Goal: Answer question/provide support

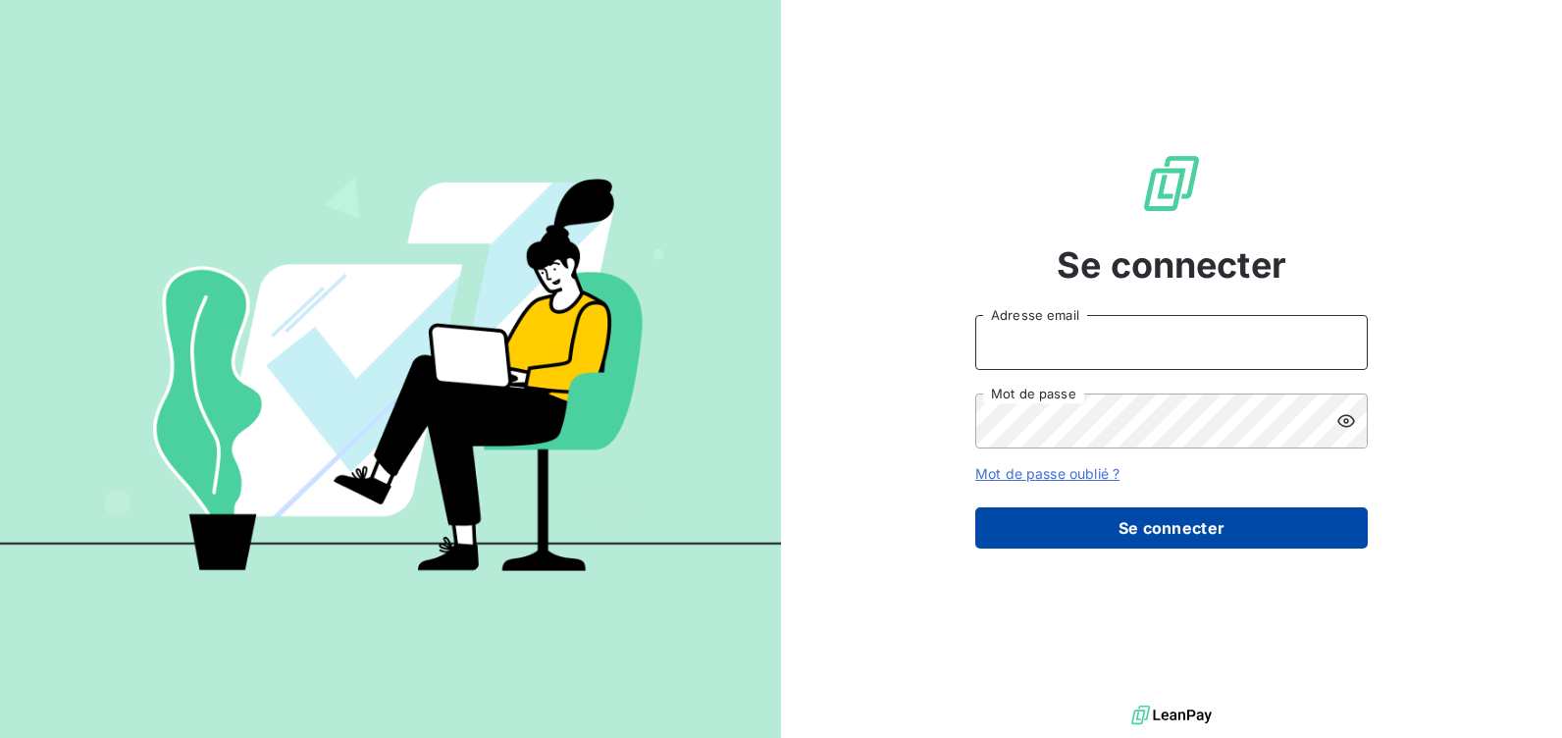
type input "vitryc@arceurope.fr"
drag, startPoint x: 1179, startPoint y: 521, endPoint x: 1152, endPoint y: 529, distance: 28.6
click at [1178, 522] on button "Se connecter" at bounding box center [1171, 527] width 392 height 41
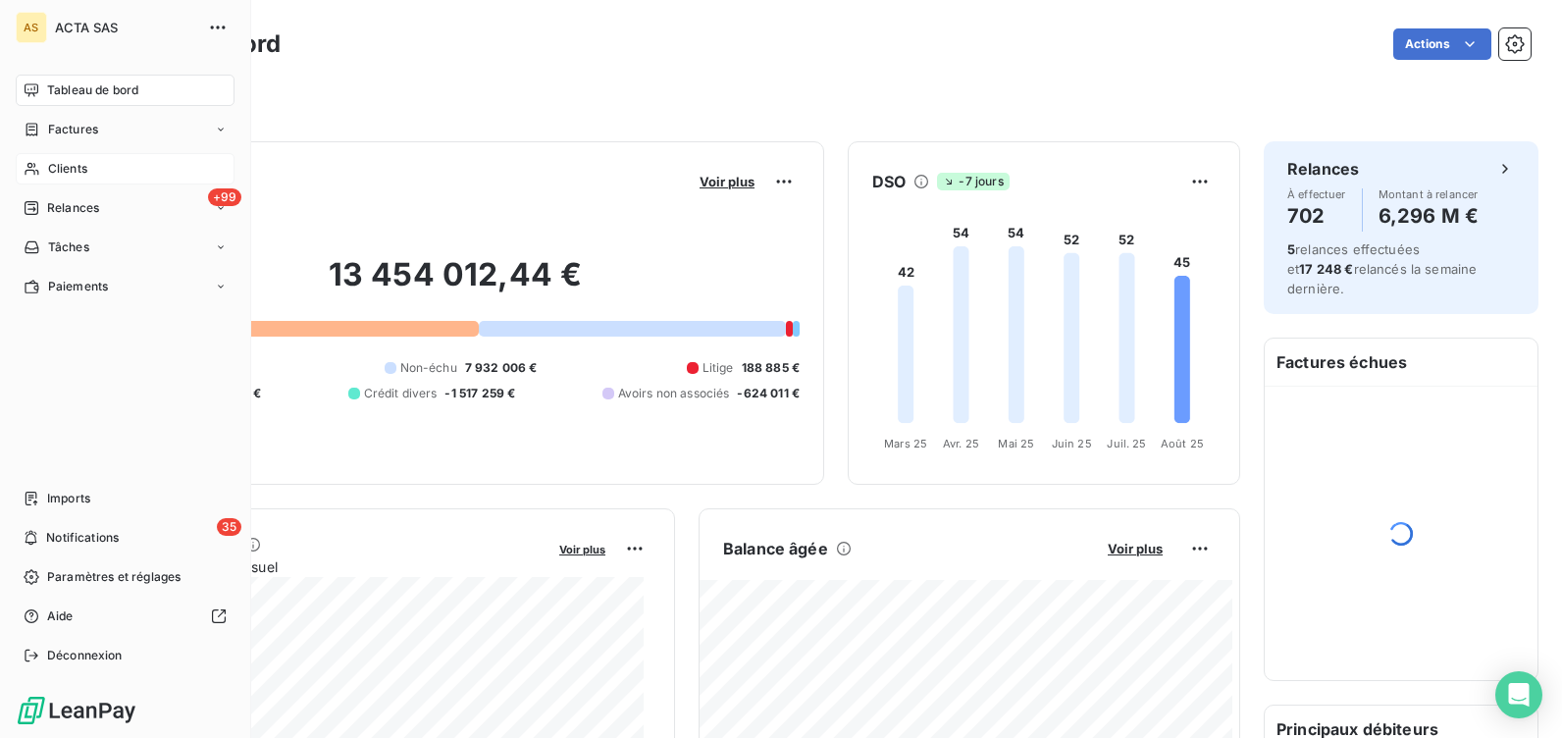
click at [54, 167] on span "Clients" at bounding box center [67, 169] width 39 height 18
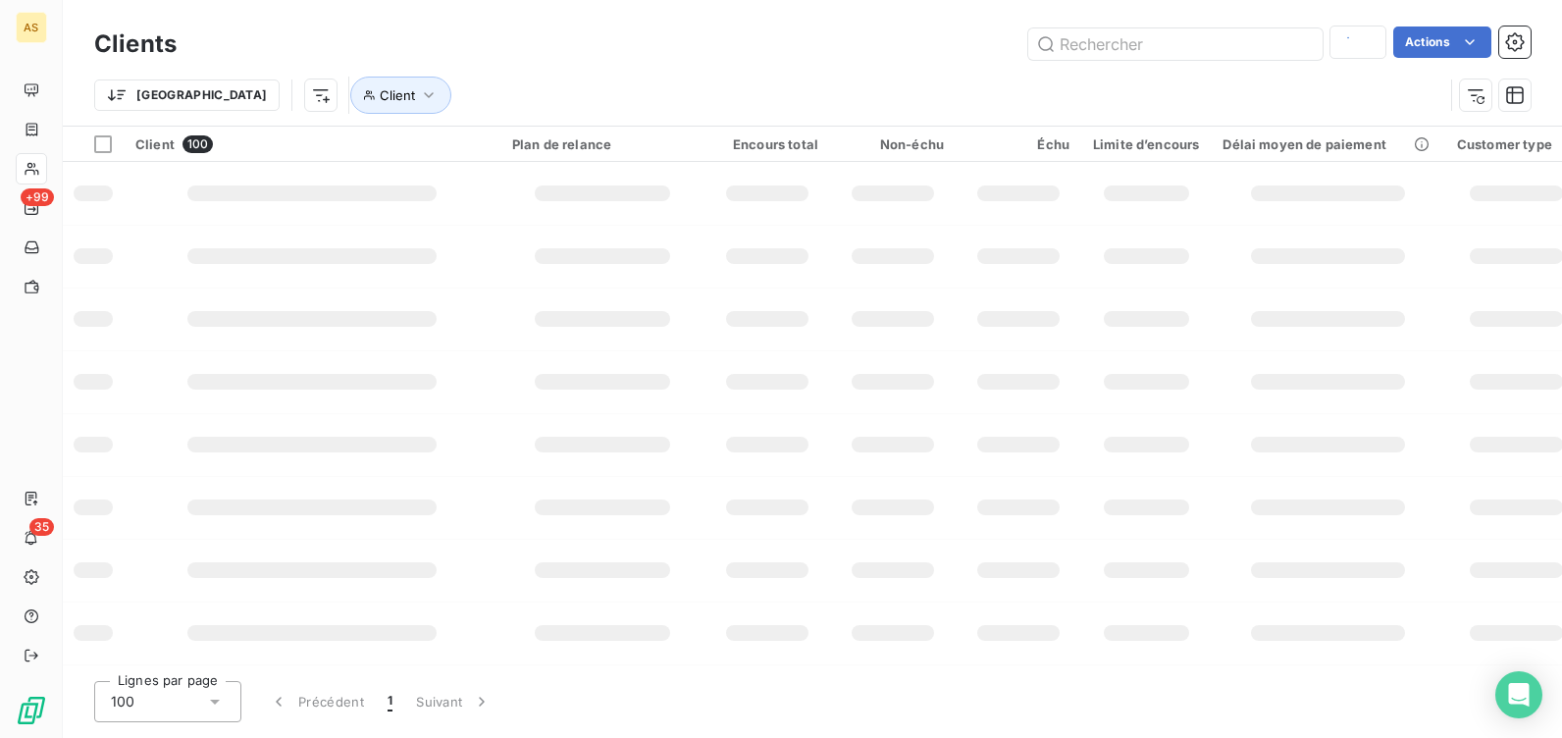
type input "cumfi"
type input "saria"
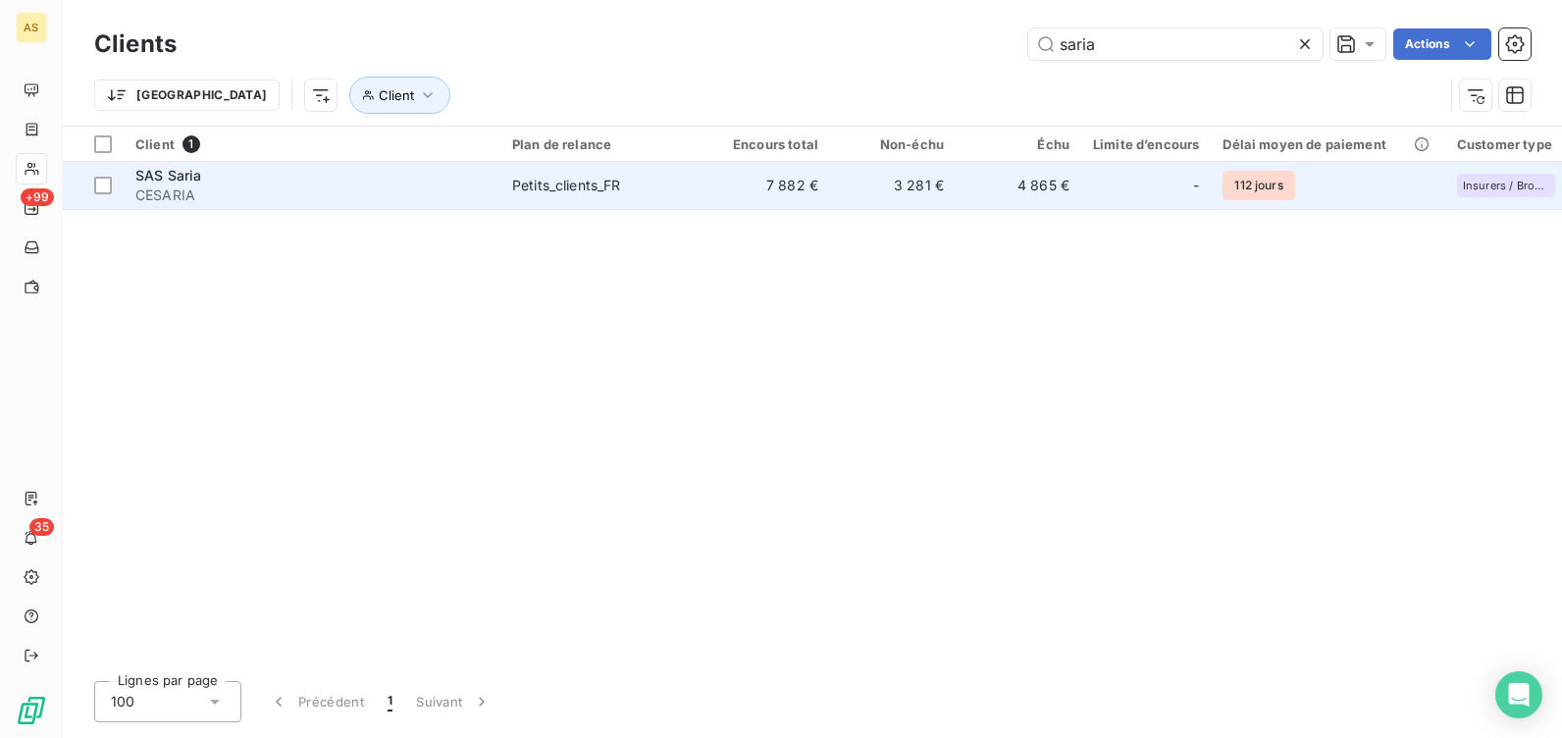
click at [185, 179] on span "SAS Saria" at bounding box center [168, 175] width 66 height 17
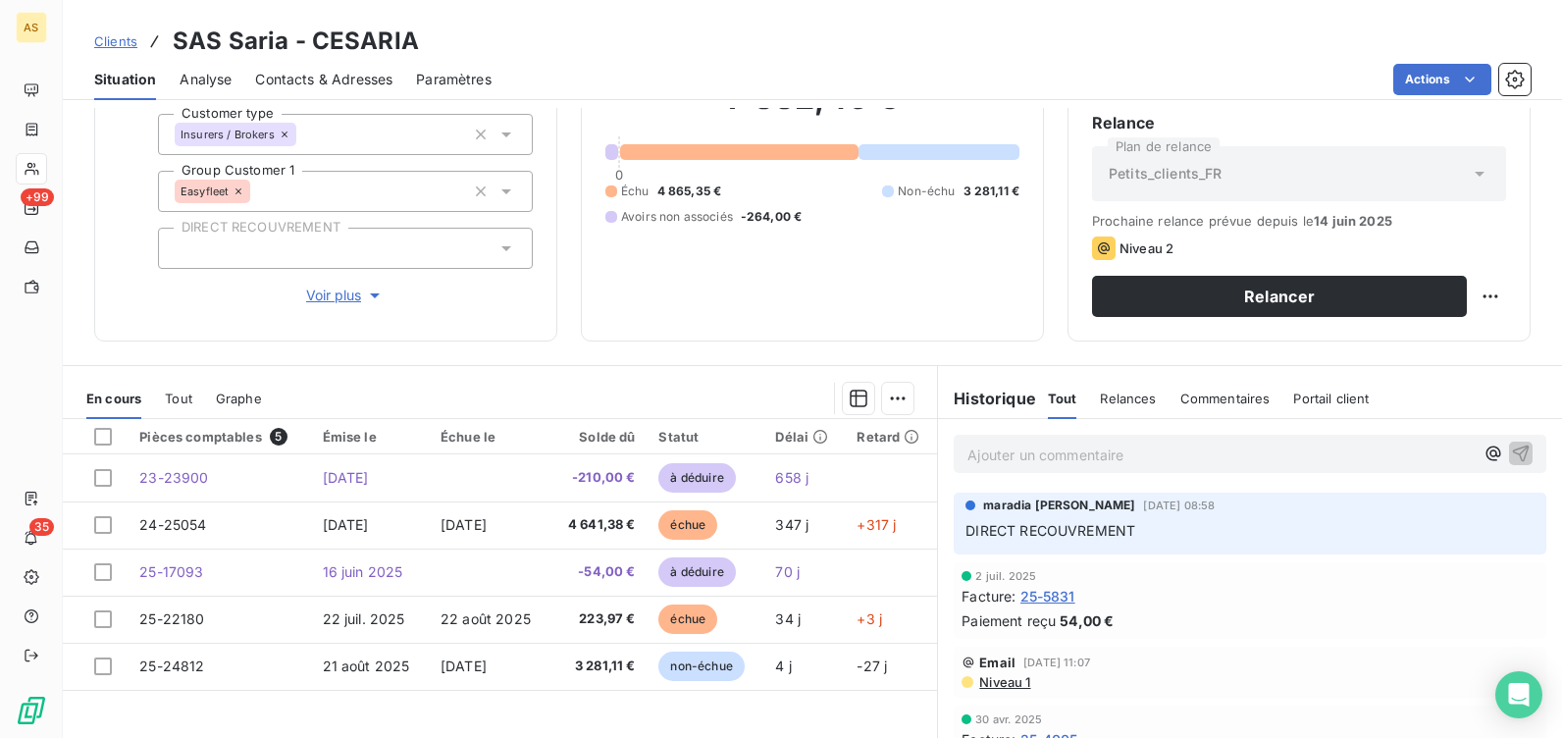
scroll to position [196, 0]
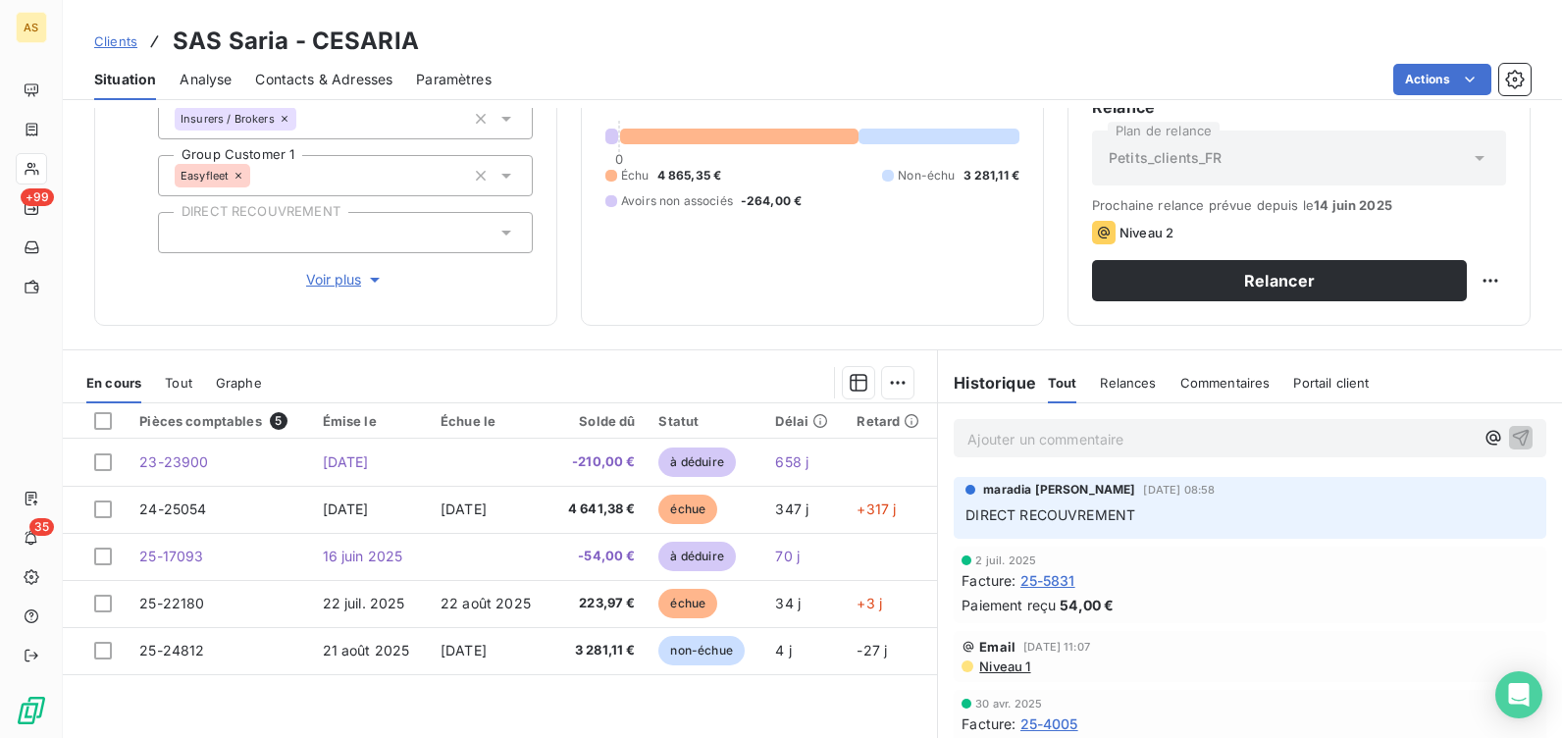
click at [989, 438] on p "Ajouter un commentaire ﻿" at bounding box center [1220, 439] width 506 height 25
drag, startPoint x: 1089, startPoint y: 439, endPoint x: 1101, endPoint y: 437, distance: 11.9
click at [1101, 437] on span "réponse au mail du 16/06" at bounding box center [1050, 437] width 167 height 17
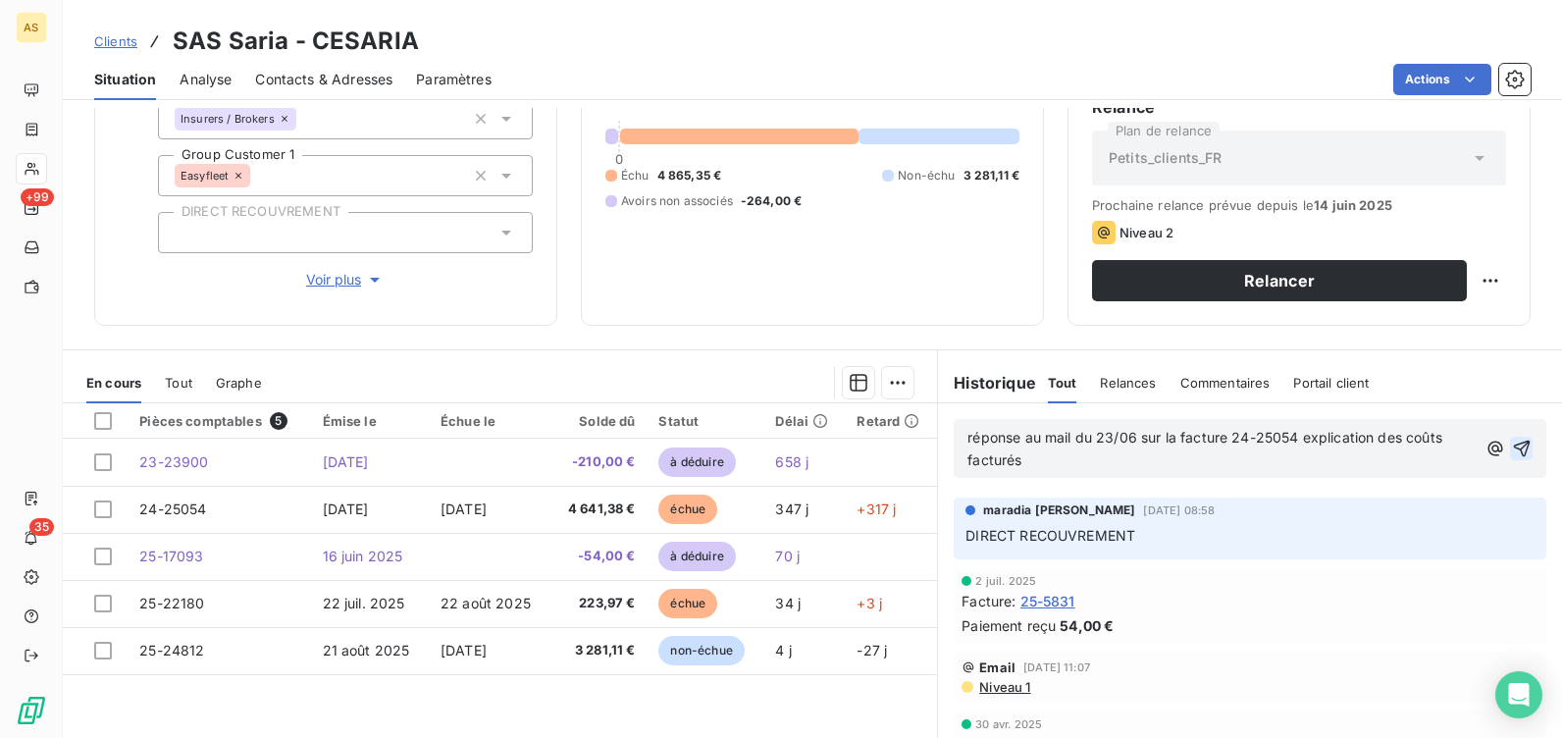
click at [1513, 448] on icon "button" at bounding box center [1521, 449] width 17 height 17
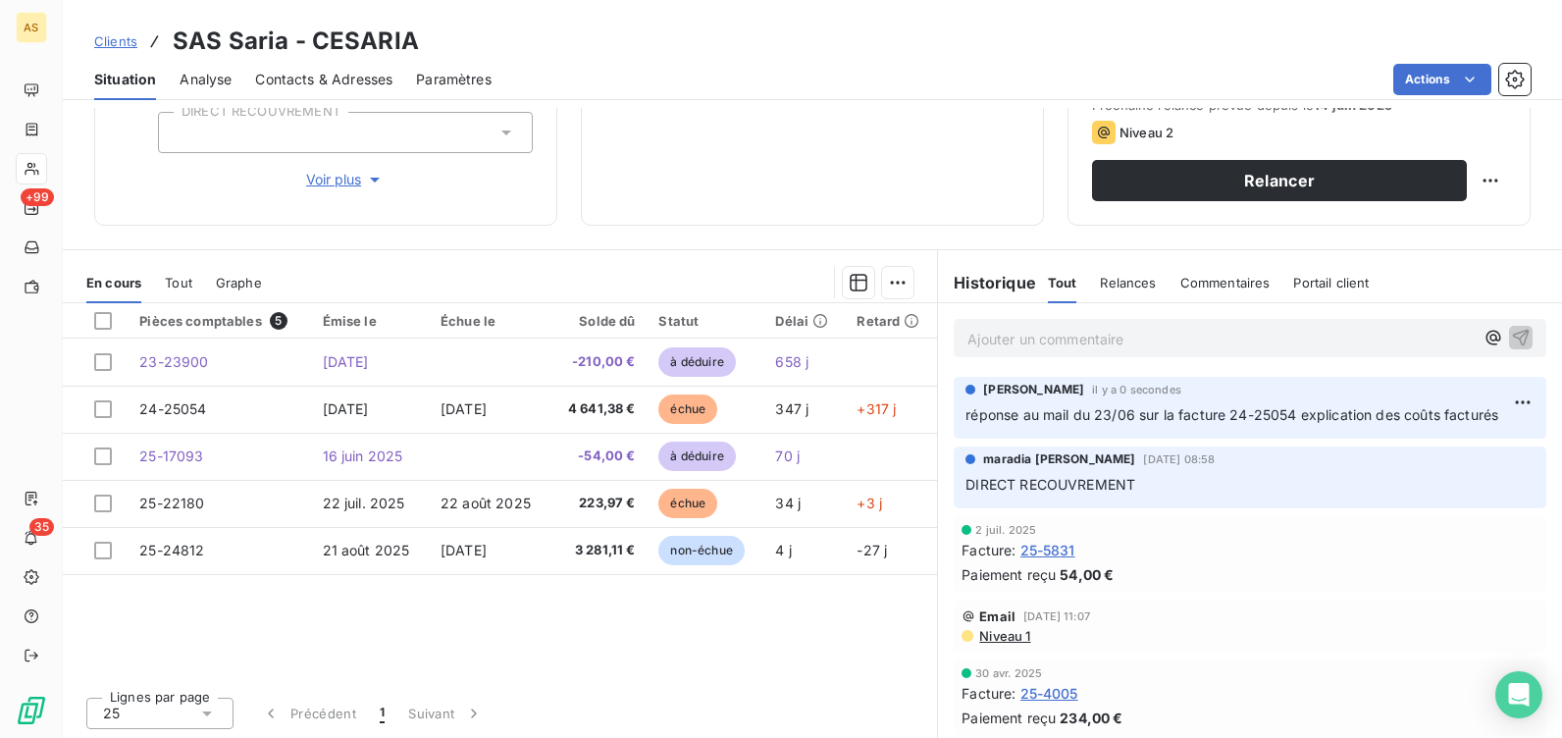
scroll to position [298, 0]
